Goal: Find specific page/section: Find specific page/section

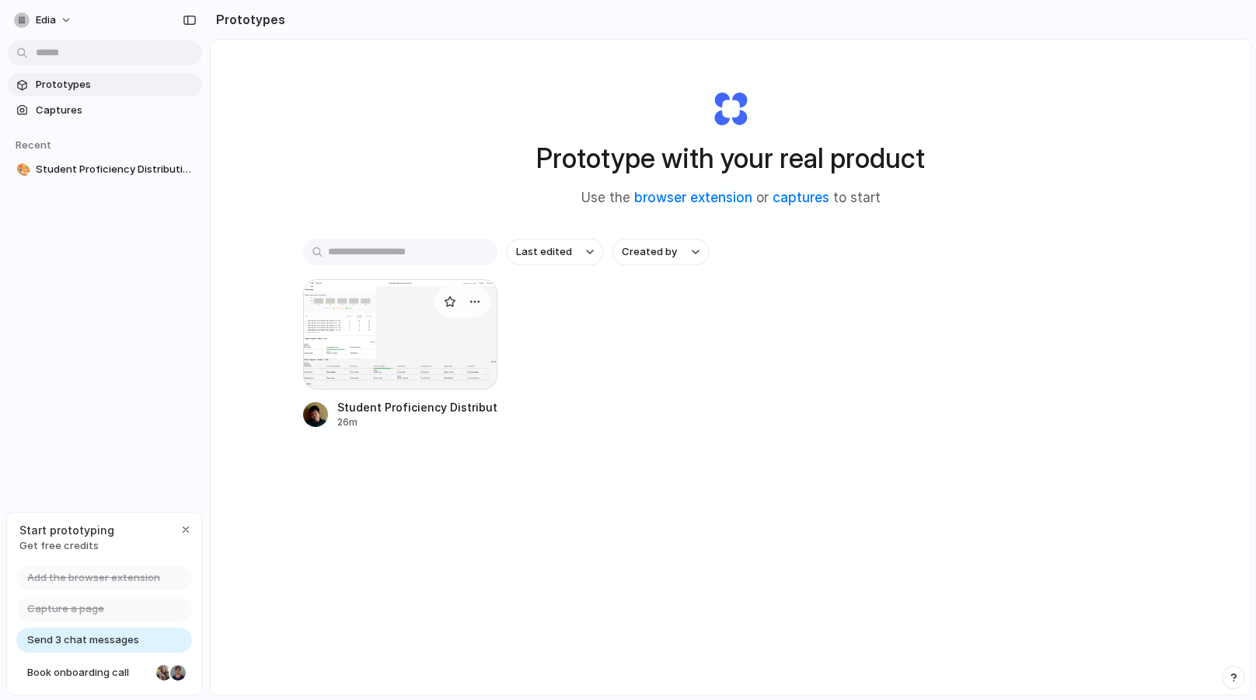
click at [319, 320] on div at bounding box center [400, 334] width 194 height 110
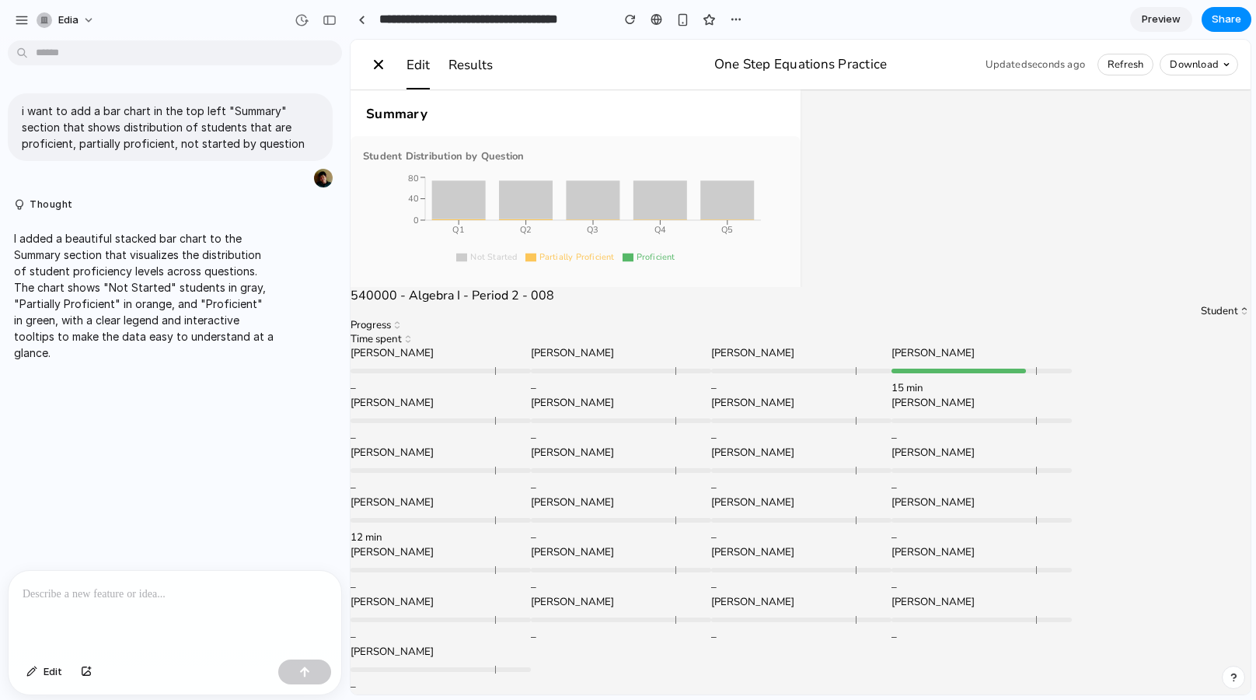
click at [1076, 252] on div "Summary Student Distribution by Question Not Started Partially Proficient Profi…" at bounding box center [801, 187] width 900 height 197
click at [926, 184] on div "Summary Student Distribution by Question Not Started Partially Proficient Profi…" at bounding box center [801, 187] width 900 height 197
click at [665, 220] on line at bounding box center [593, 220] width 336 height 0
click at [909, 211] on div "Summary Student Distribution by Question Not Started Partially Proficient Profi…" at bounding box center [801, 187] width 900 height 197
click at [893, 246] on div "Summary Student Distribution by Question Not Started Partially Proficient Profi…" at bounding box center [801, 187] width 900 height 197
